Goal: Go to known website: Access a specific website the user already knows

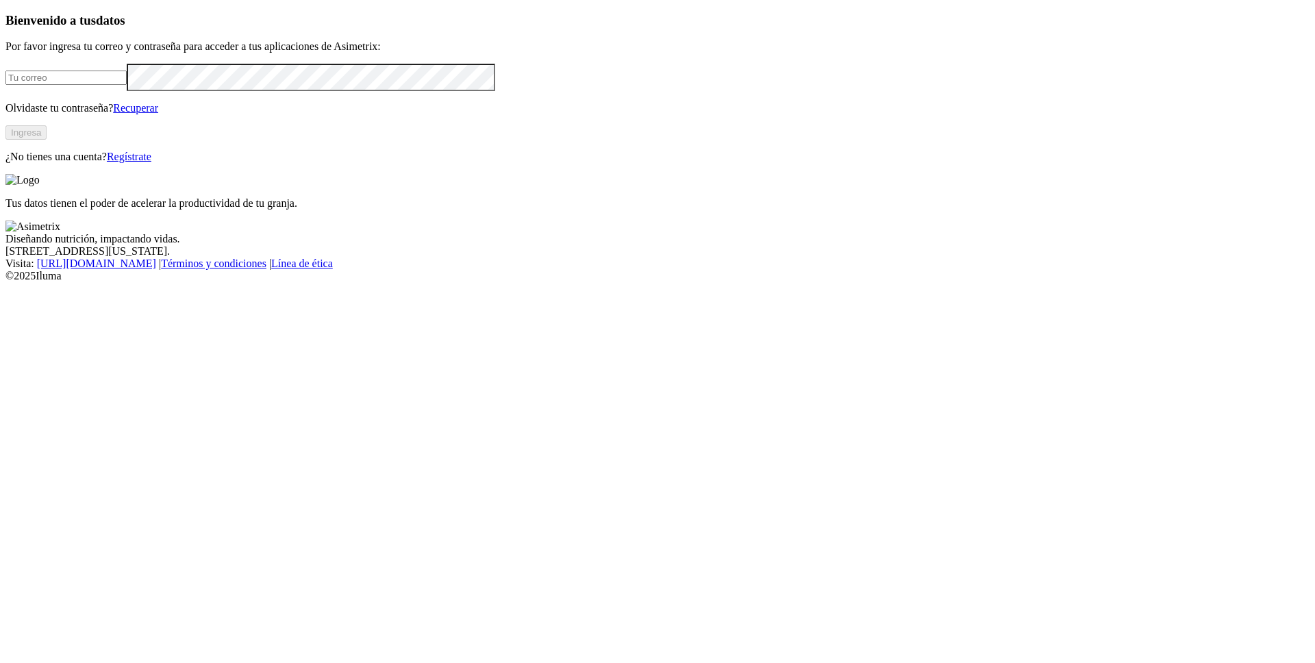
click at [127, 85] on input "email" at bounding box center [65, 78] width 121 height 14
type input "[EMAIL_ADDRESS][PERSON_NAME][DOMAIN_NAME]"
click at [47, 140] on button "Ingresa" at bounding box center [25, 132] width 41 height 14
